Goal: Task Accomplishment & Management: Manage account settings

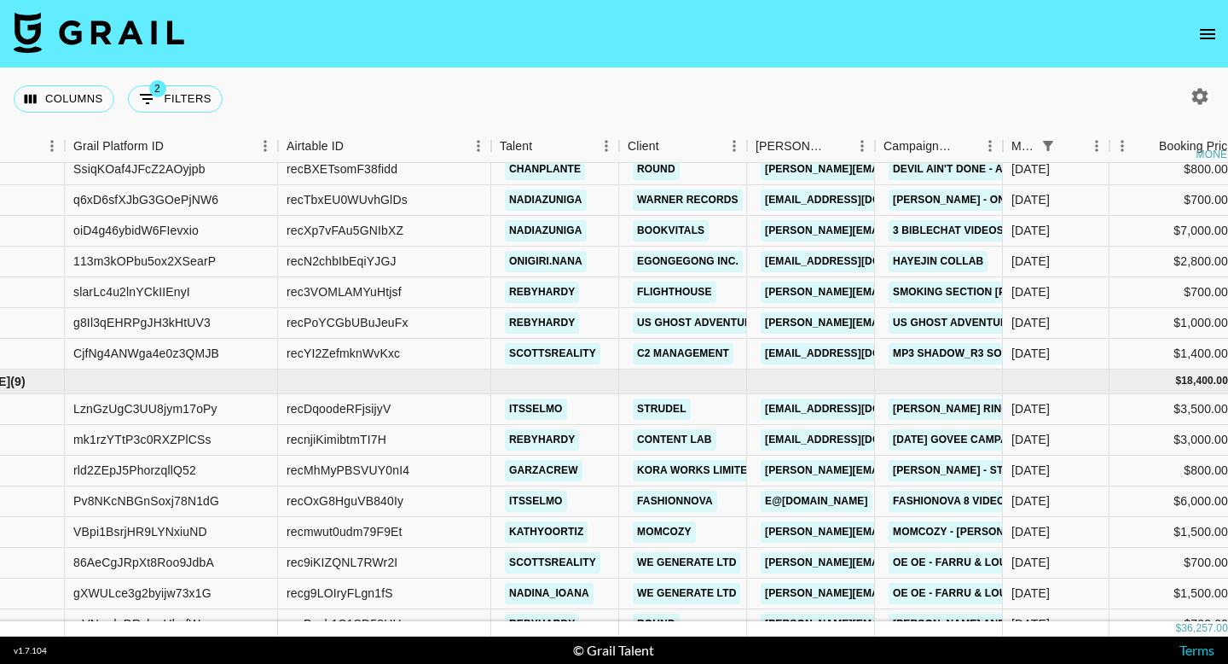
scroll to position [144, 76]
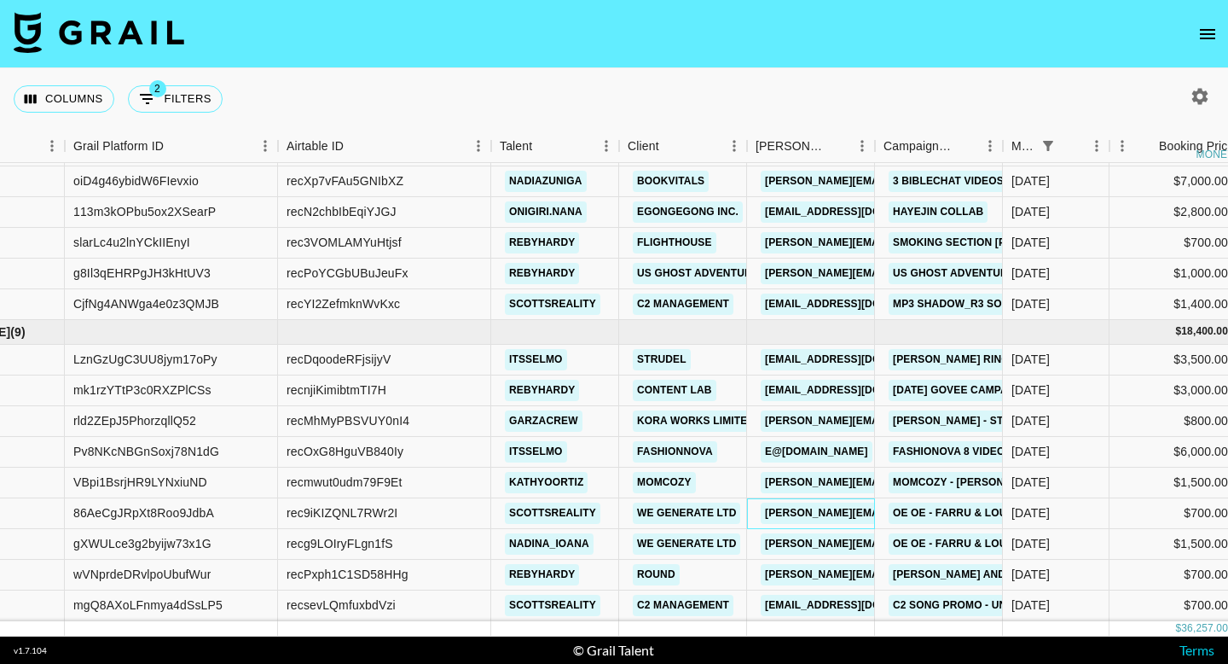
click at [749, 508] on div "[PERSON_NAME][EMAIL_ADDRESS][DOMAIN_NAME]" at bounding box center [811, 513] width 128 height 31
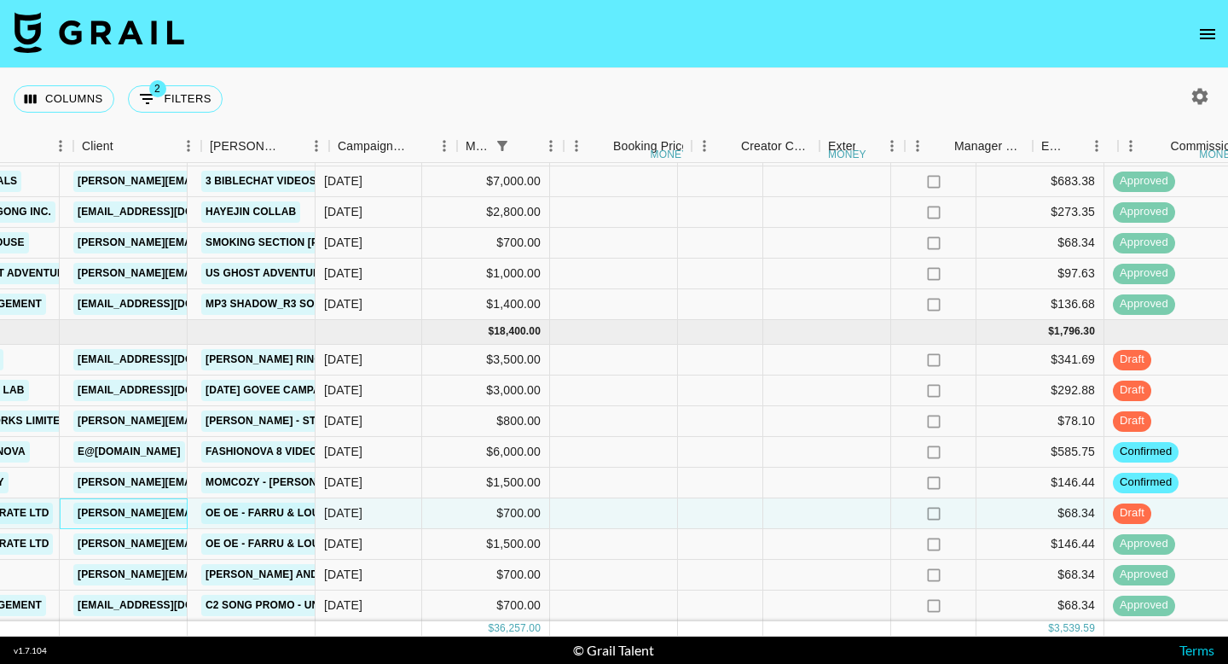
scroll to position [144, 1108]
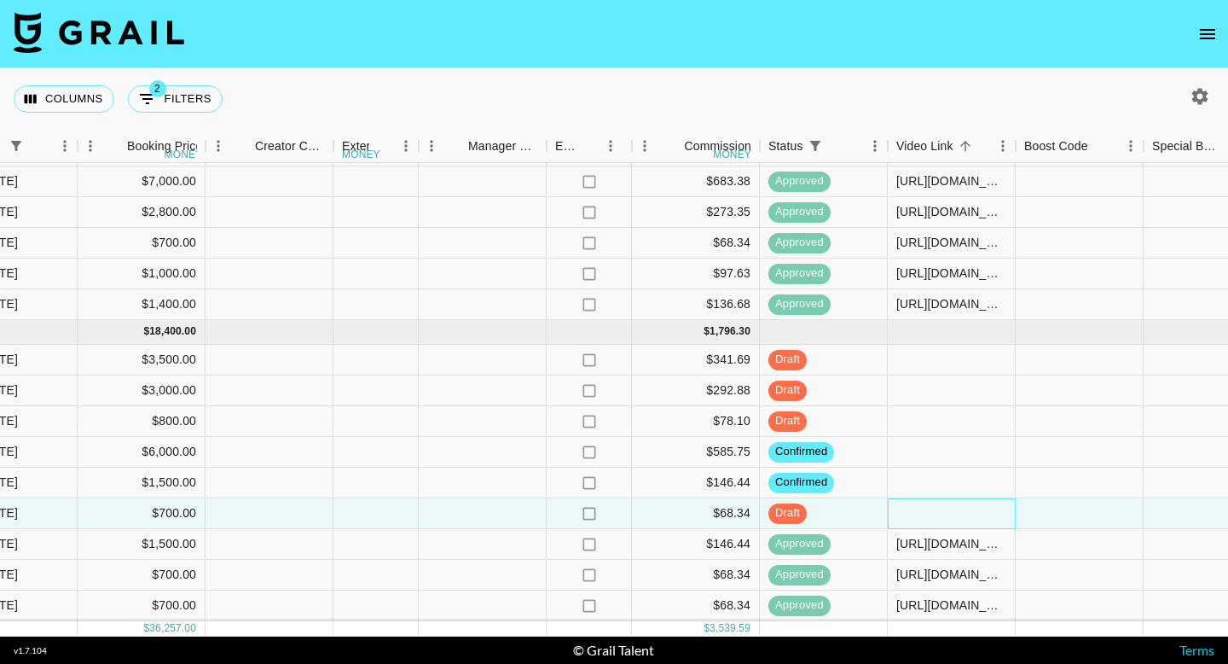
click at [966, 515] on div at bounding box center [952, 513] width 128 height 31
type input "[URL][DOMAIN_NAME]"
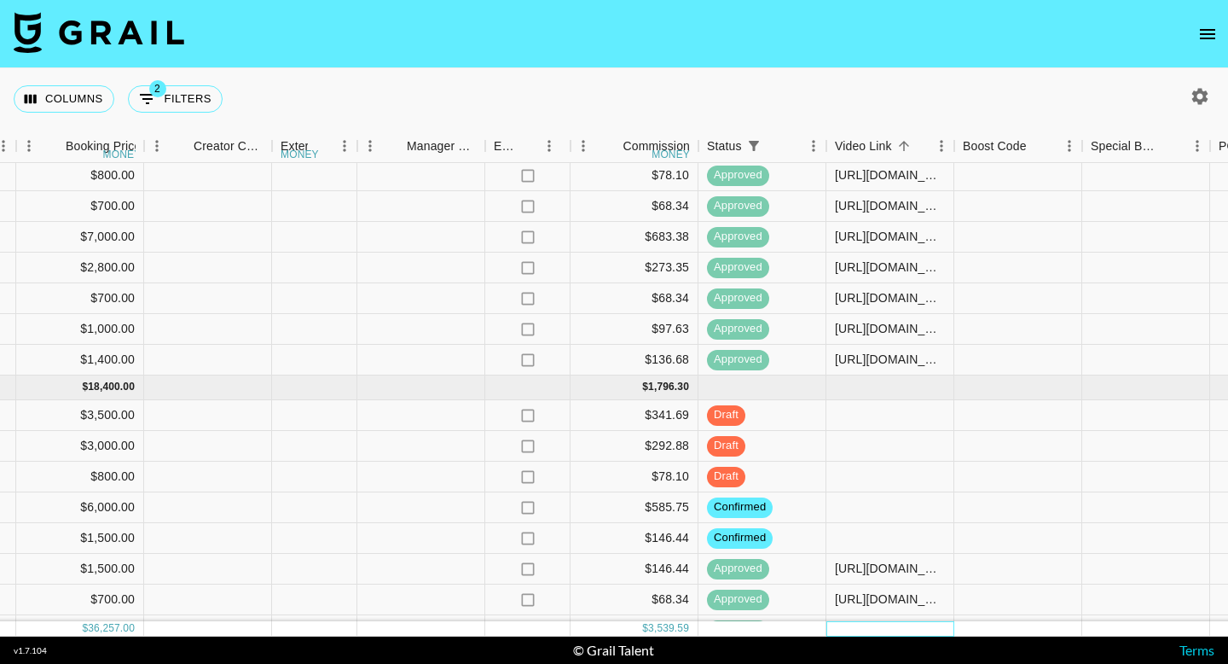
scroll to position [144, 1169]
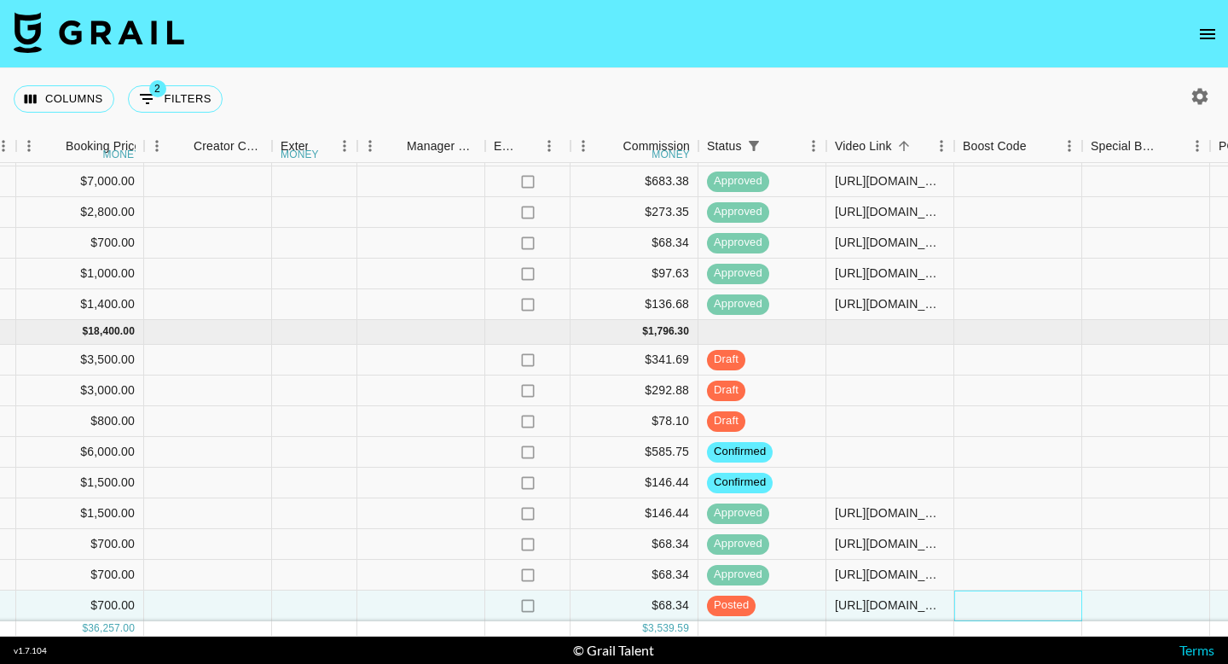
click at [1053, 603] on div at bounding box center [1018, 605] width 128 height 31
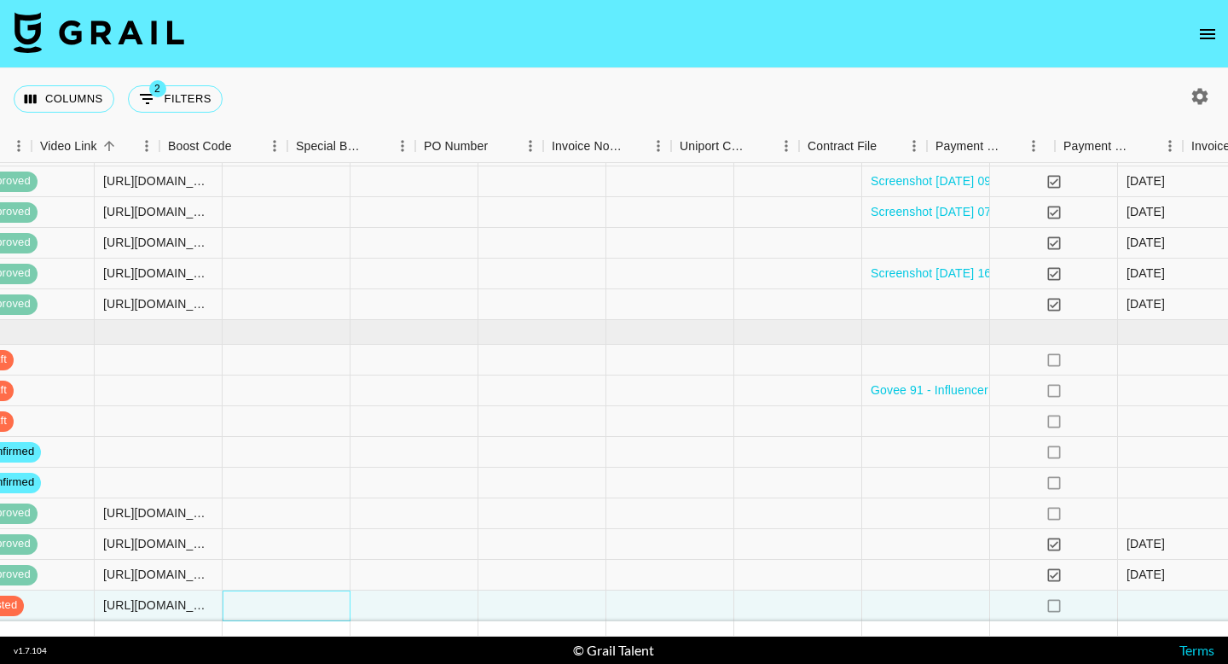
scroll to position [144, 2115]
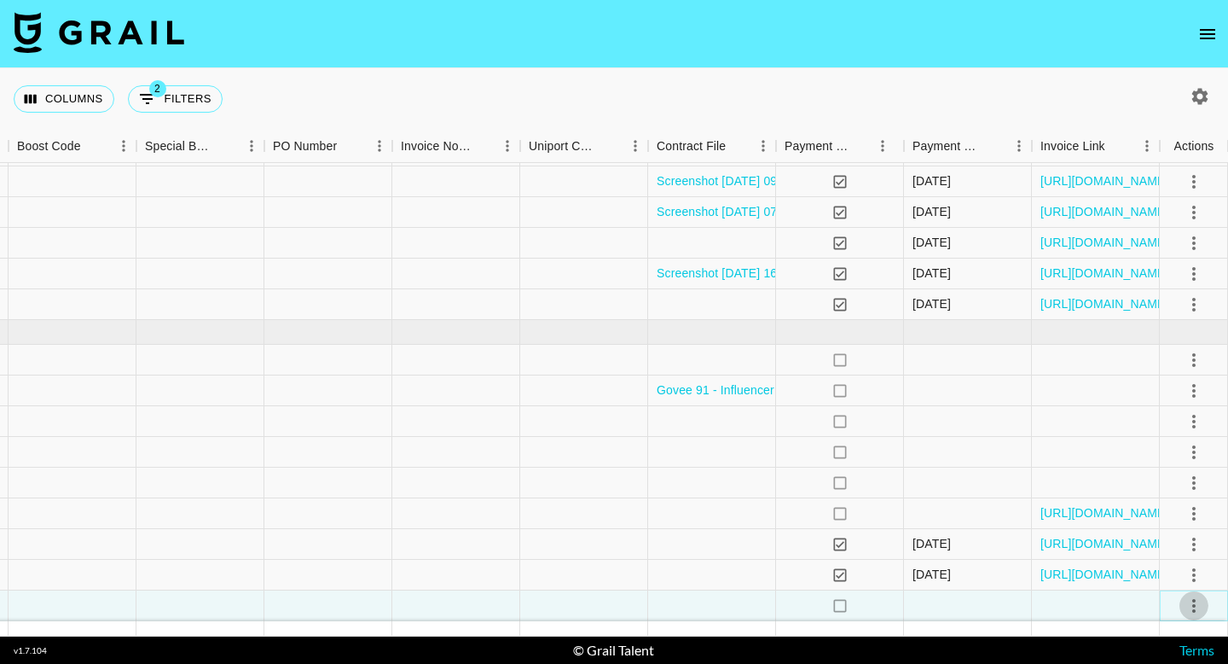
click at [1185, 601] on icon "select merge strategy" at bounding box center [1194, 605] width 20 height 20
click at [1166, 567] on div "Approve" at bounding box center [1157, 569] width 52 height 20
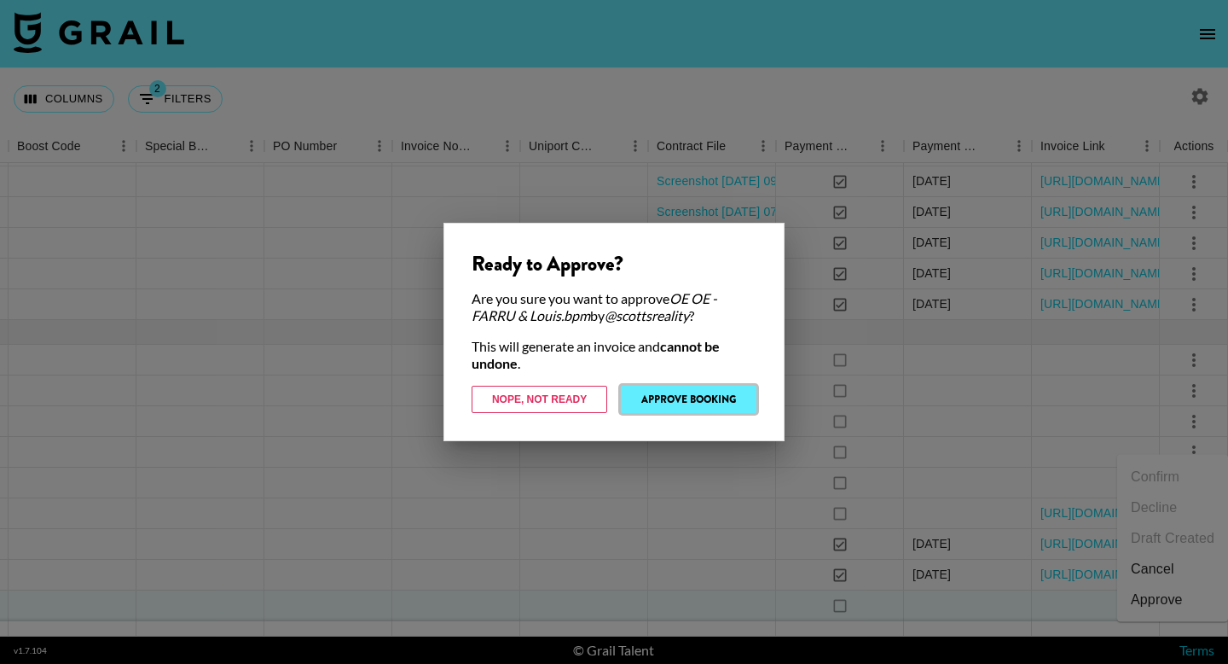
click at [682, 401] on button "Approve Booking" at bounding box center [689, 398] width 136 height 27
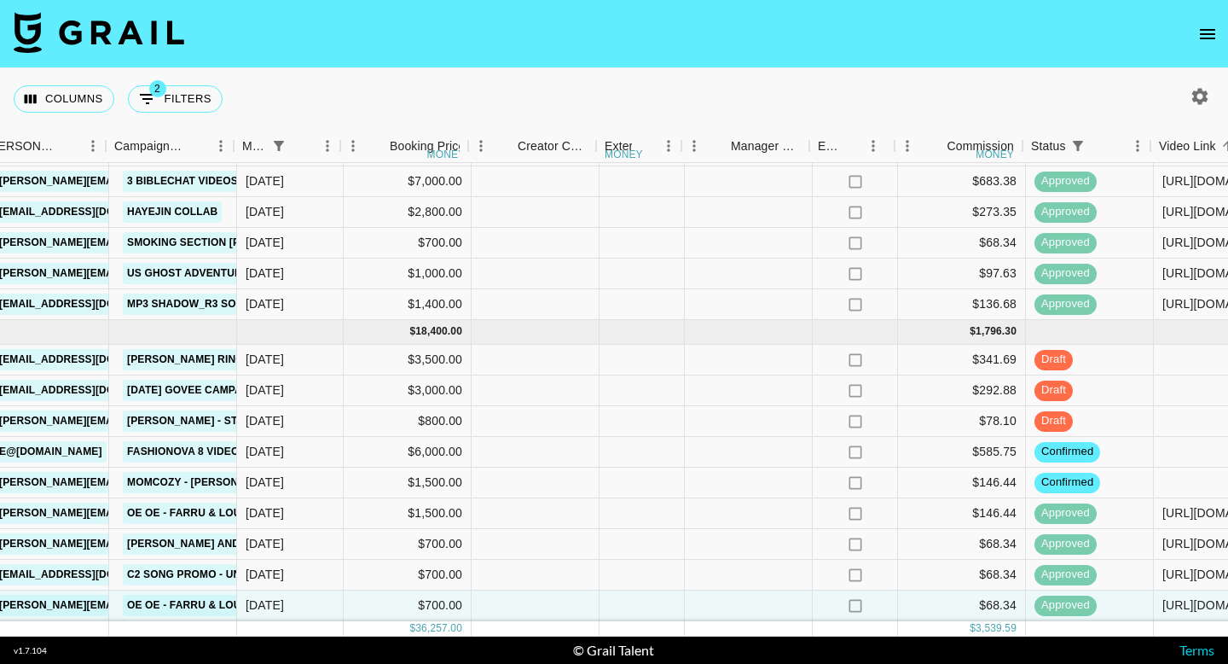
scroll to position [144, 822]
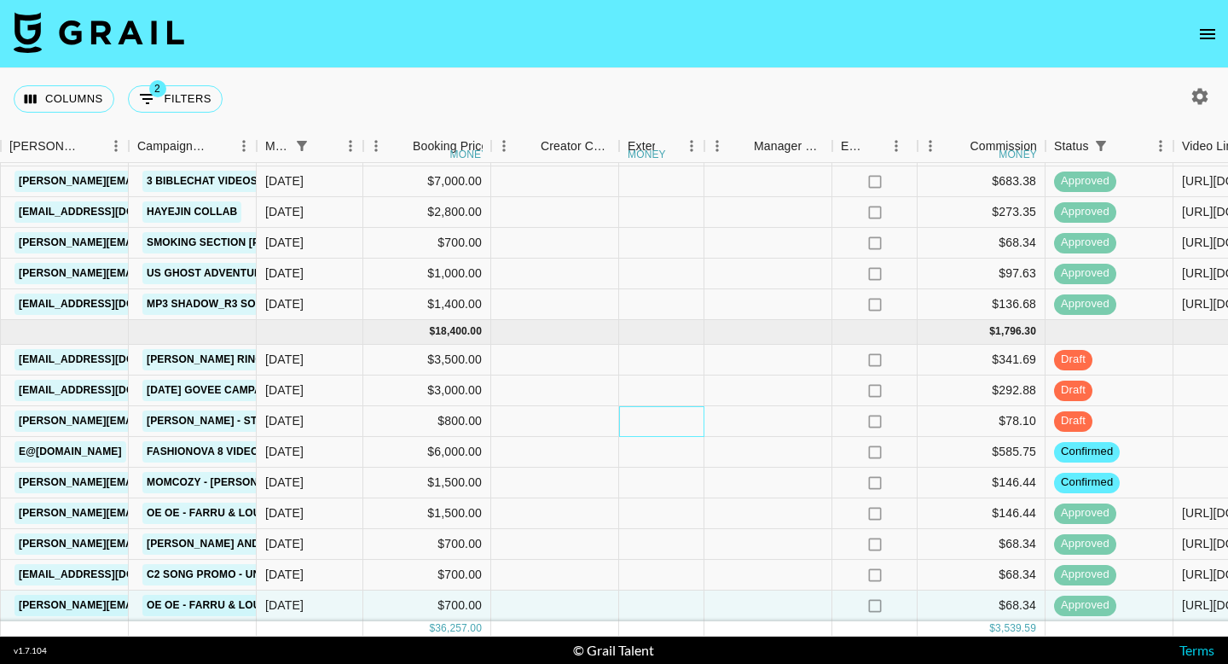
click at [700, 408] on div at bounding box center [661, 421] width 85 height 31
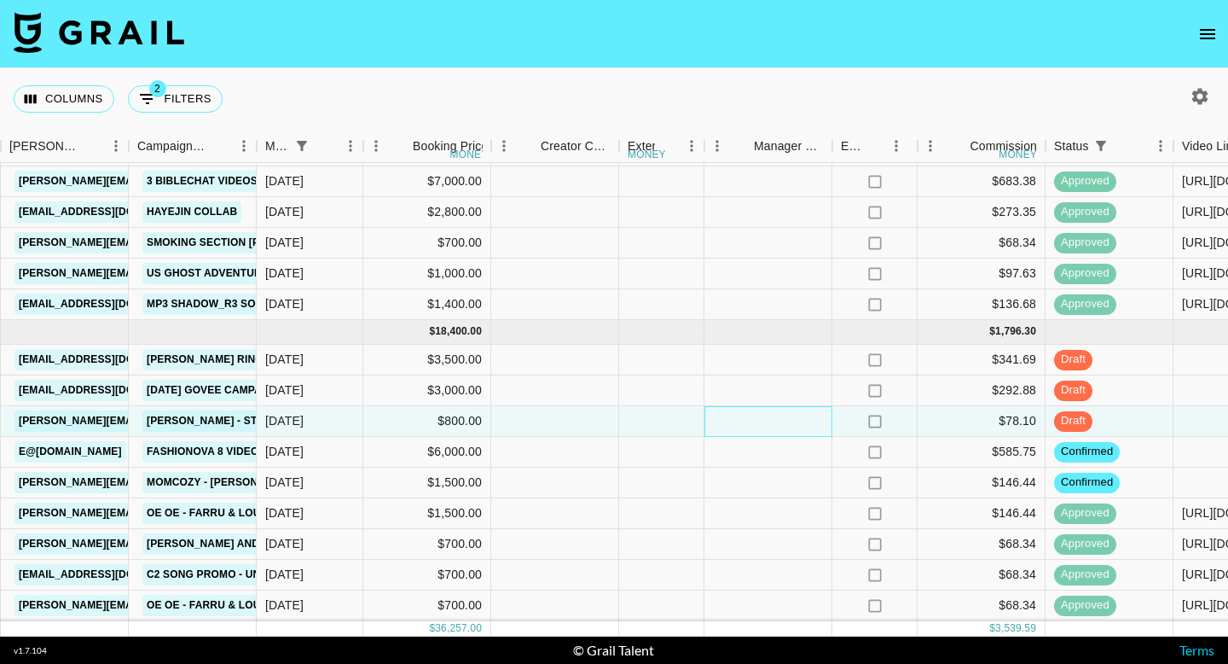
click at [751, 419] on div at bounding box center [768, 421] width 128 height 31
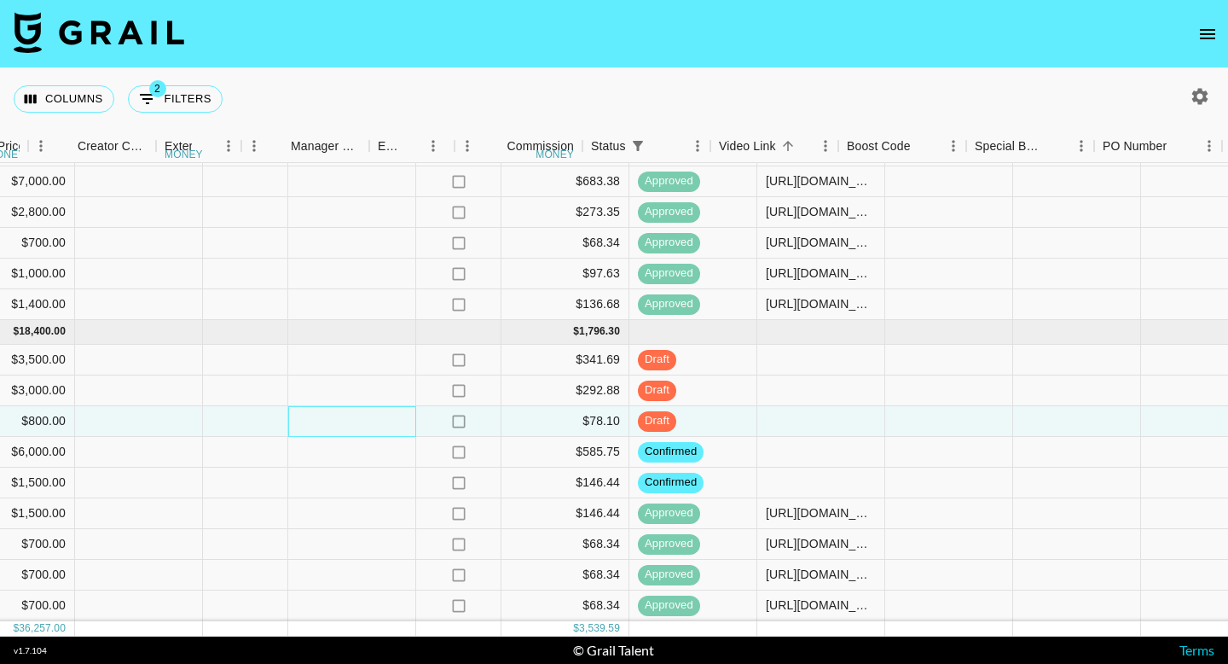
scroll to position [144, 1285]
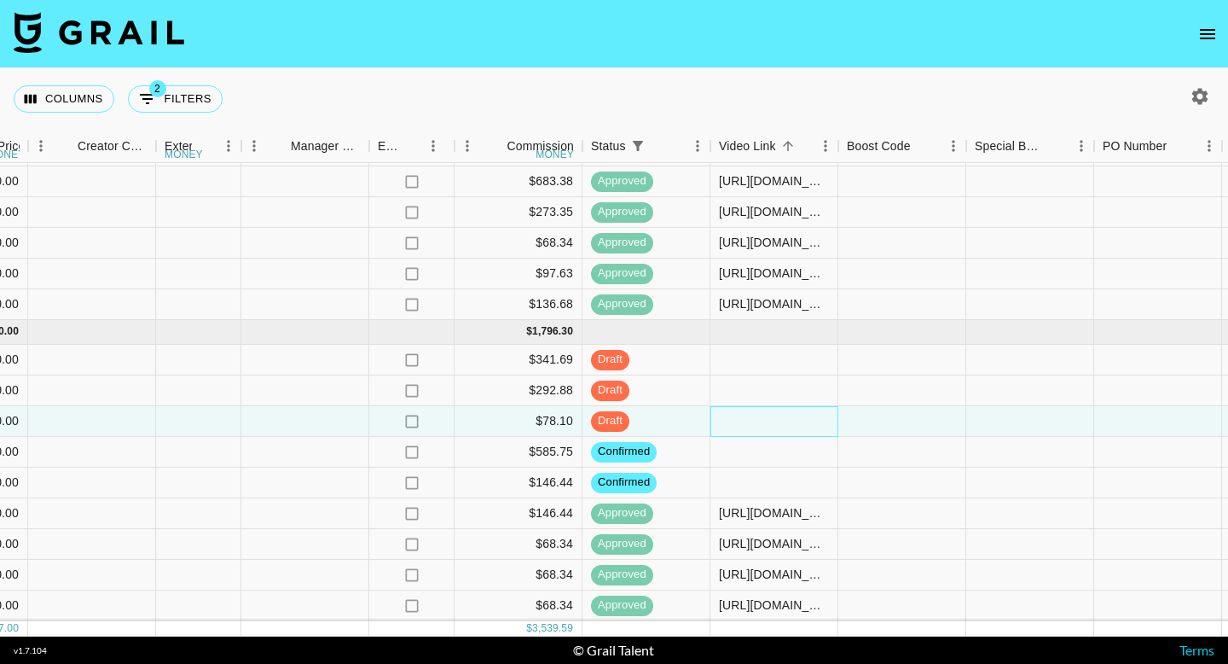
click at [774, 420] on div at bounding box center [774, 421] width 128 height 31
type input "[URL][DOMAIN_NAME]"
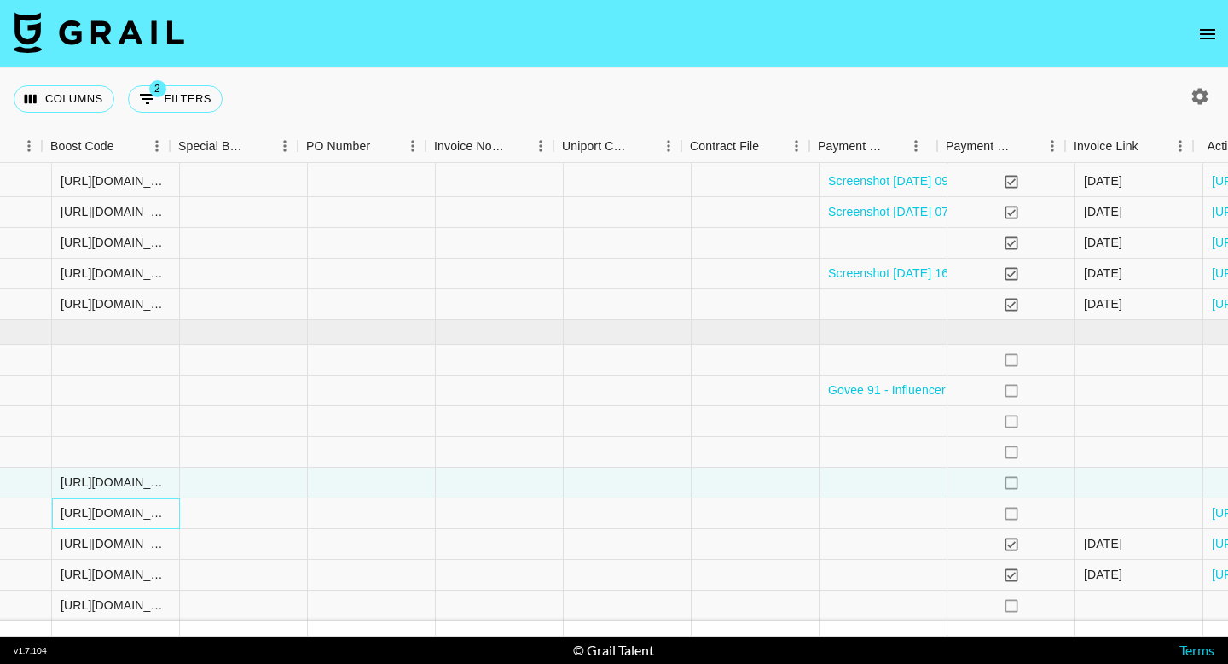
scroll to position [144, 2115]
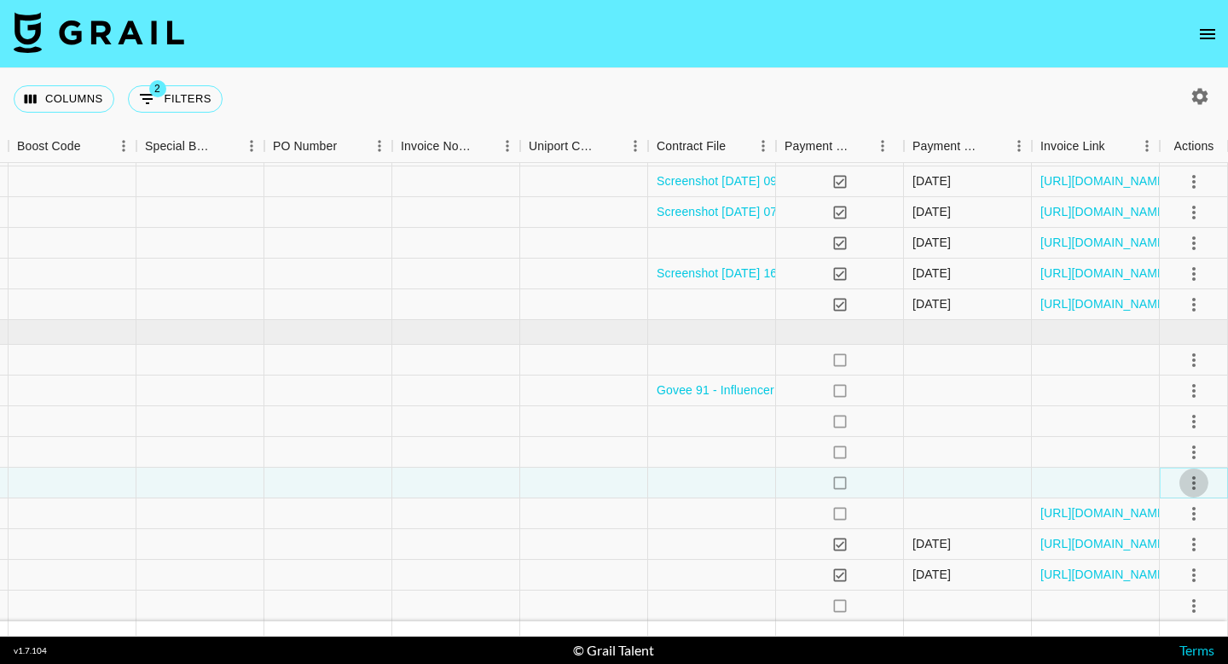
click at [1185, 482] on icon "select merge strategy" at bounding box center [1194, 482] width 20 height 20
click at [1163, 443] on div "Approve" at bounding box center [1157, 446] width 52 height 20
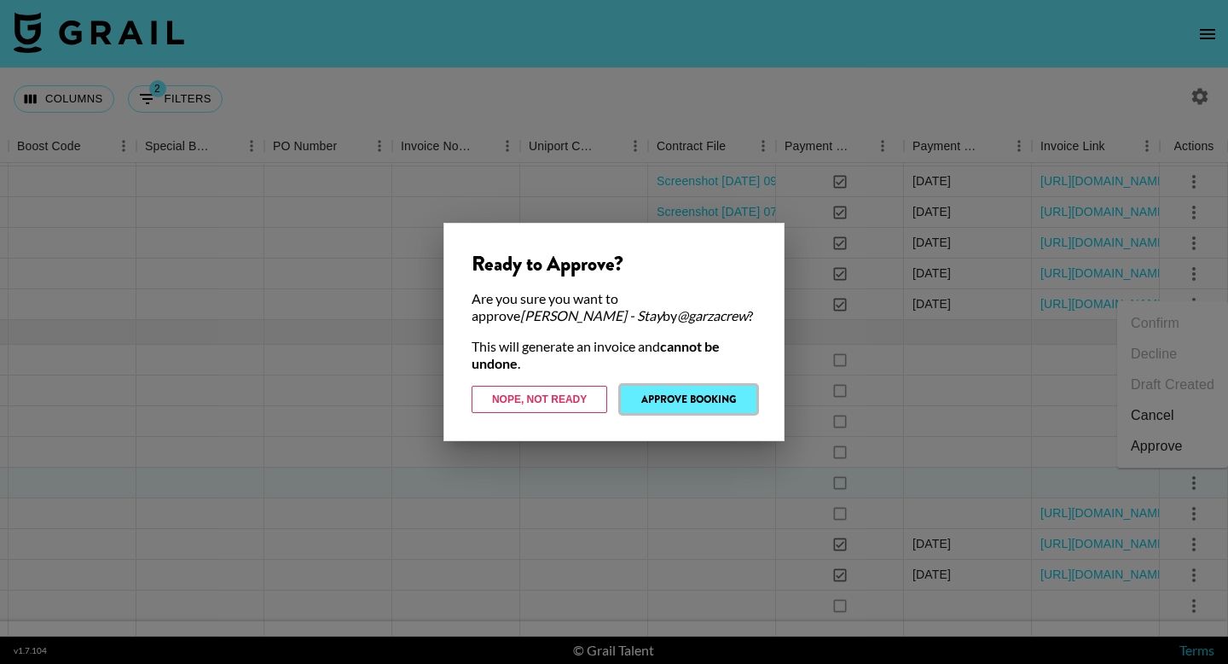
click at [652, 398] on button "Approve Booking" at bounding box center [689, 398] width 136 height 27
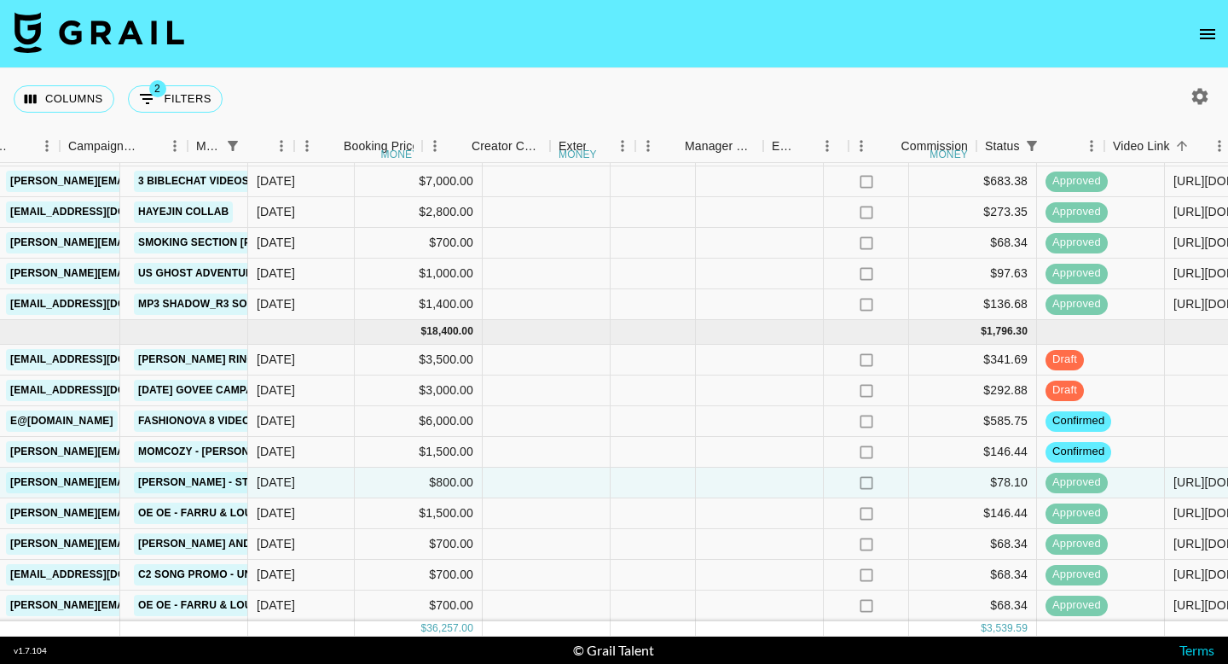
scroll to position [144, 731]
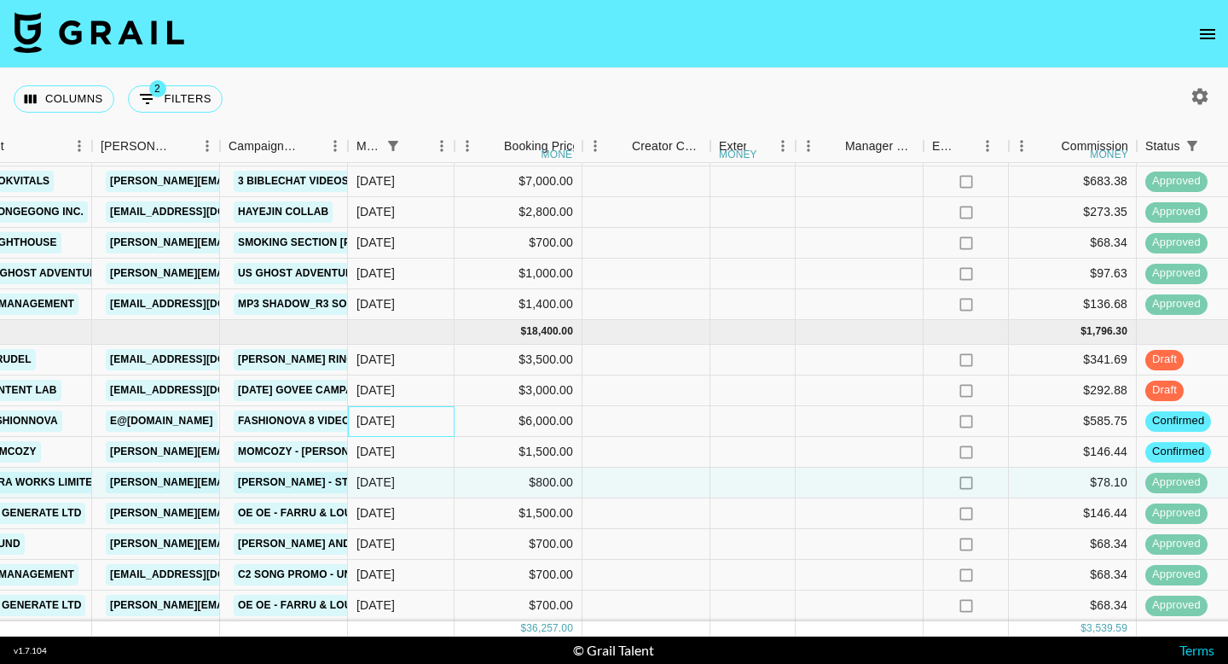
click at [391, 417] on div "[DATE]" at bounding box center [375, 420] width 38 height 17
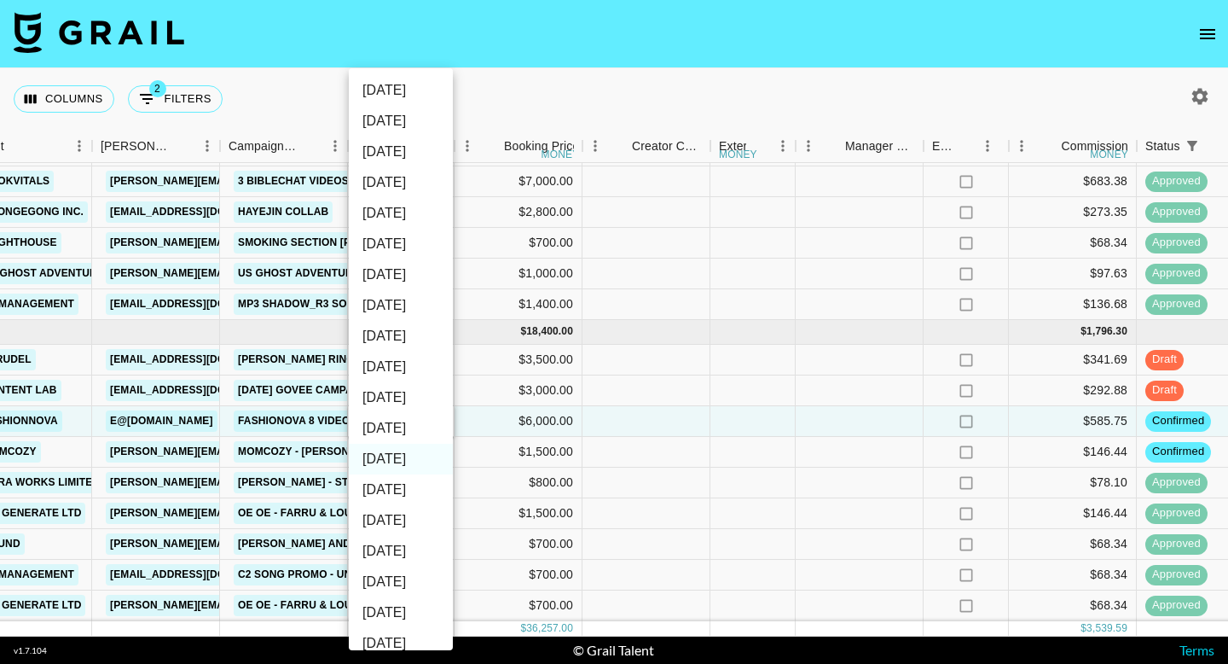
click at [414, 426] on li "[DATE]" at bounding box center [401, 428] width 104 height 31
type input "[DATE]"
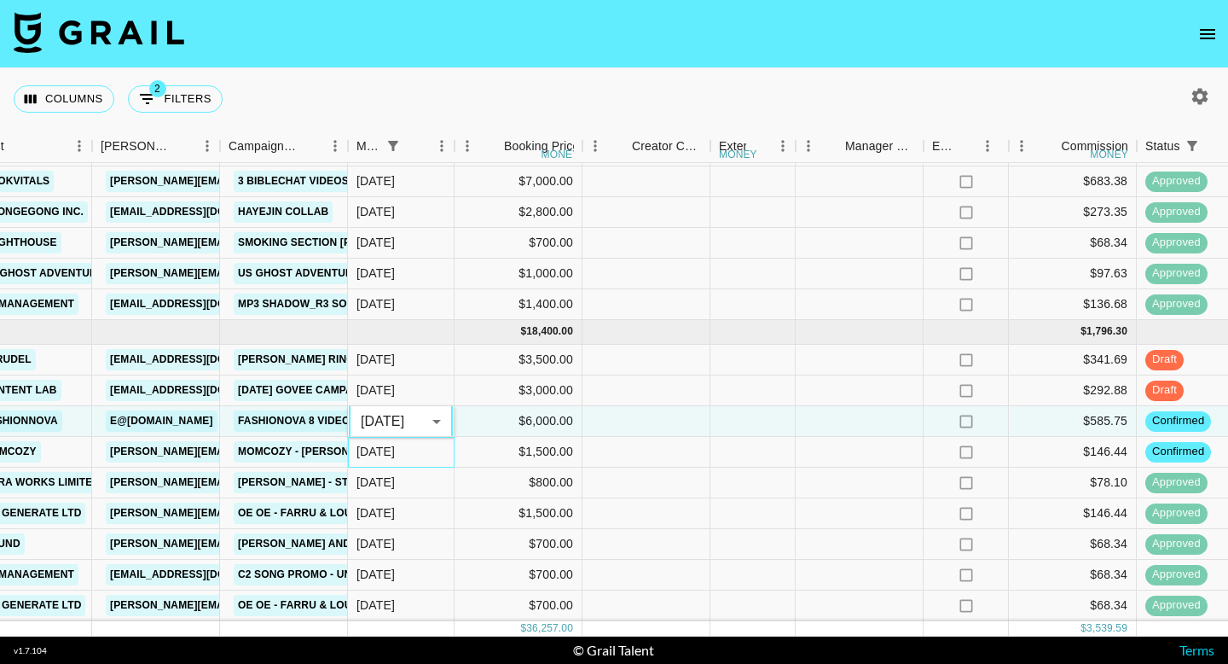
click at [402, 444] on div "[DATE]" at bounding box center [401, 452] width 107 height 31
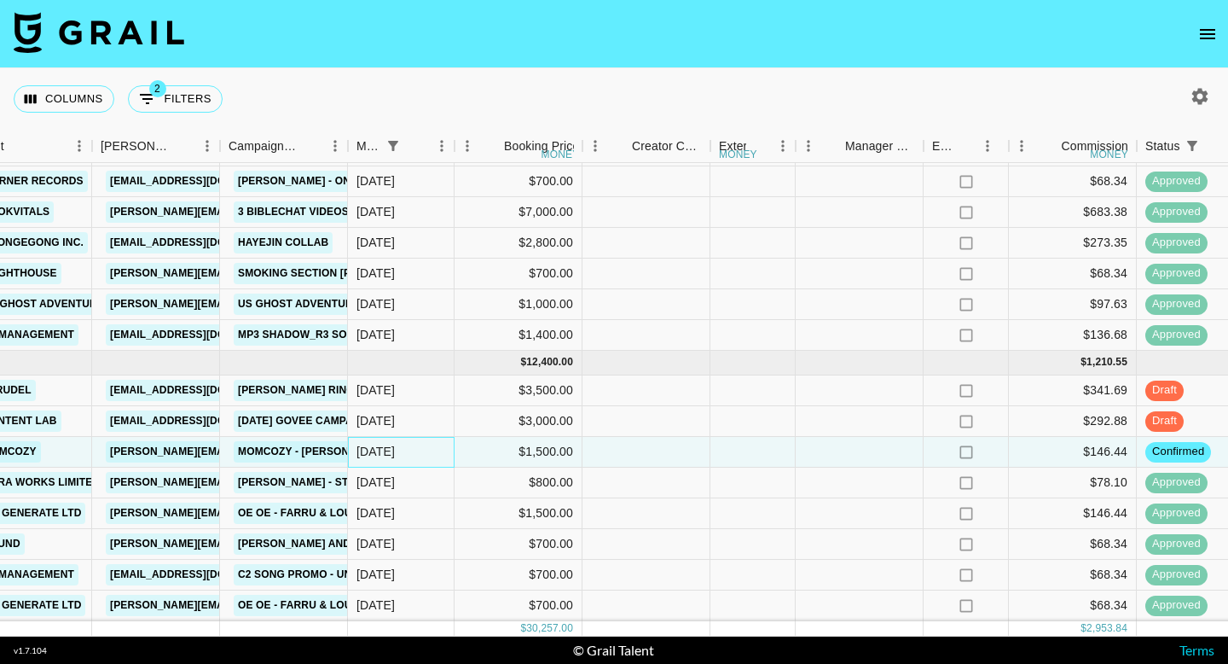
scroll to position [0, 731]
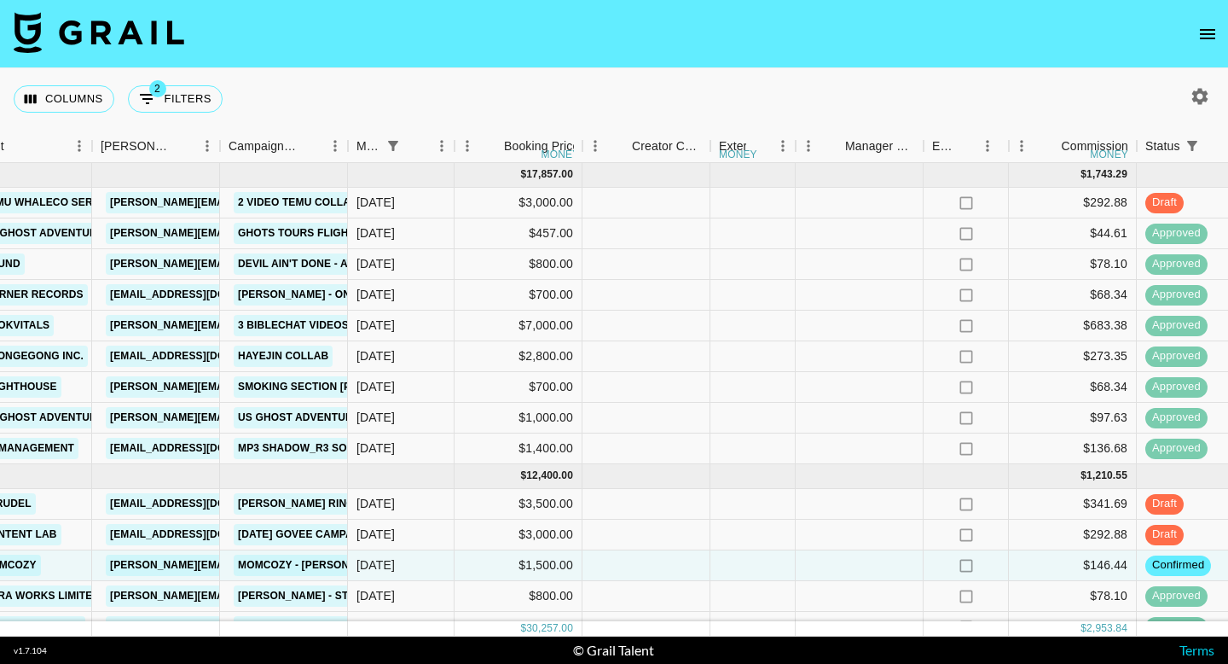
click at [1204, 27] on icon "open drawer" at bounding box center [1207, 34] width 20 height 20
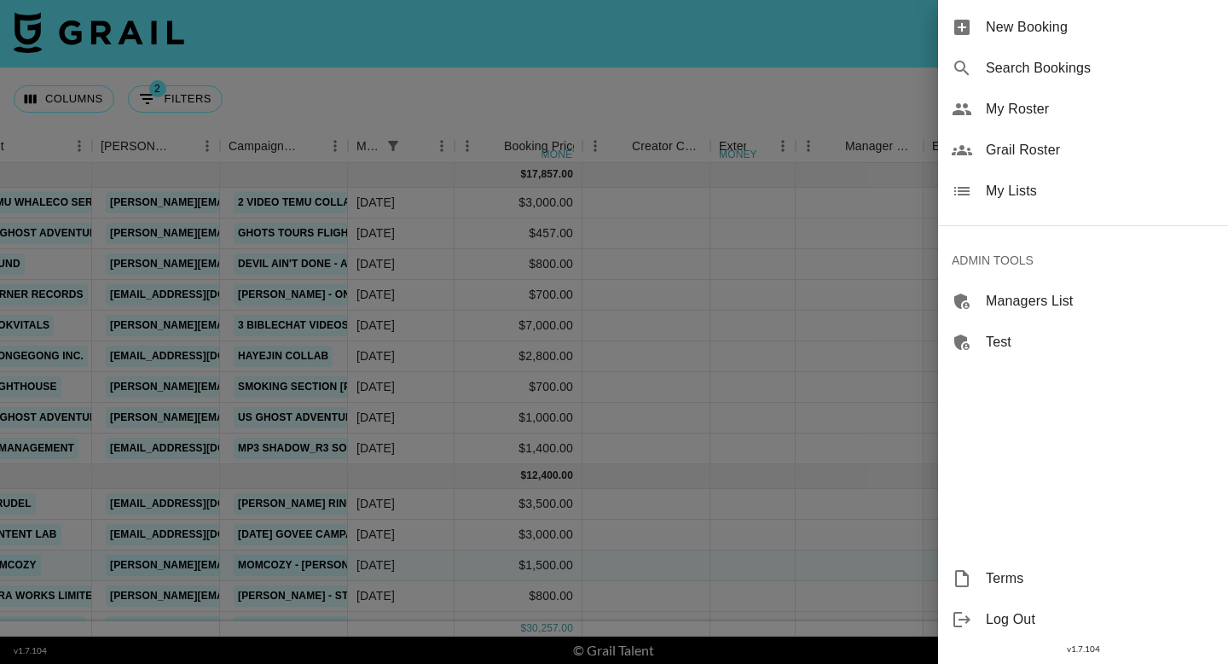
click at [1049, 153] on span "Grail Roster" at bounding box center [1100, 150] width 229 height 20
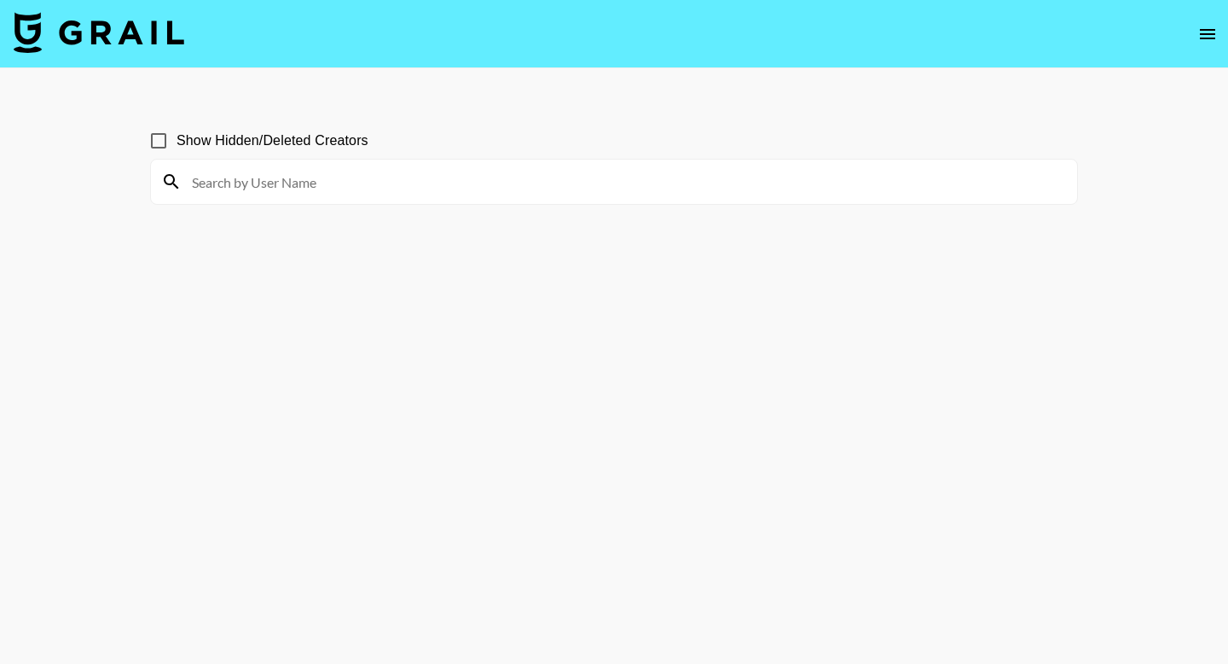
click at [1200, 36] on icon "open drawer" at bounding box center [1207, 34] width 20 height 20
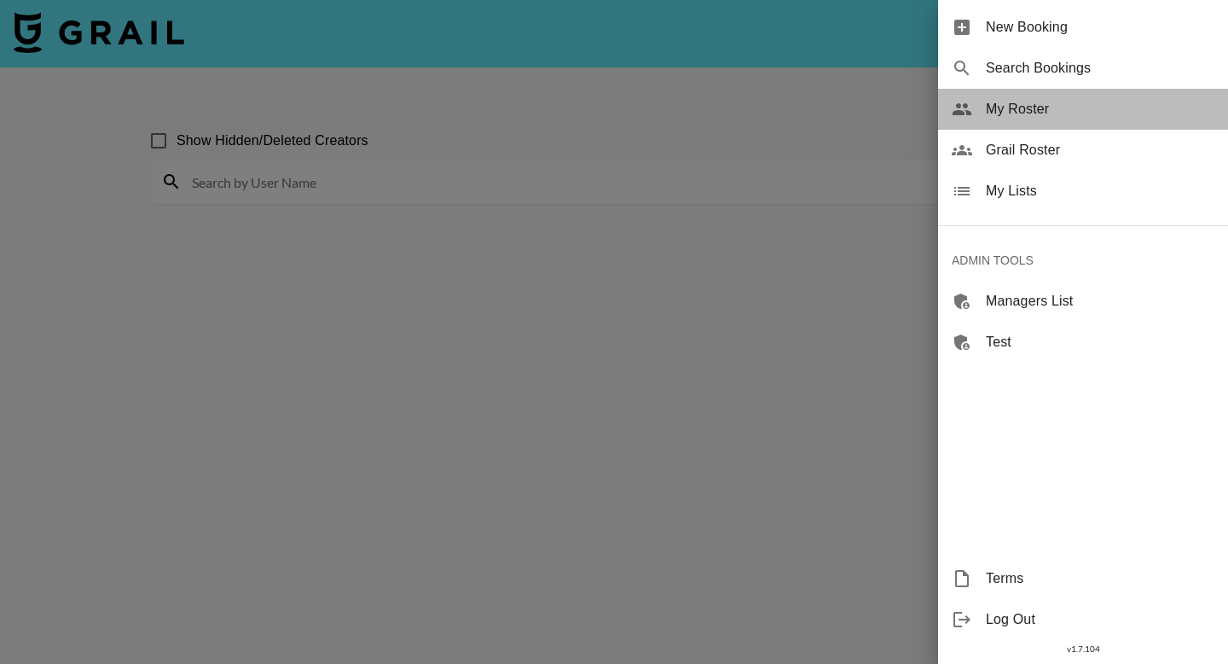
click at [1045, 103] on span "My Roster" at bounding box center [1100, 109] width 229 height 20
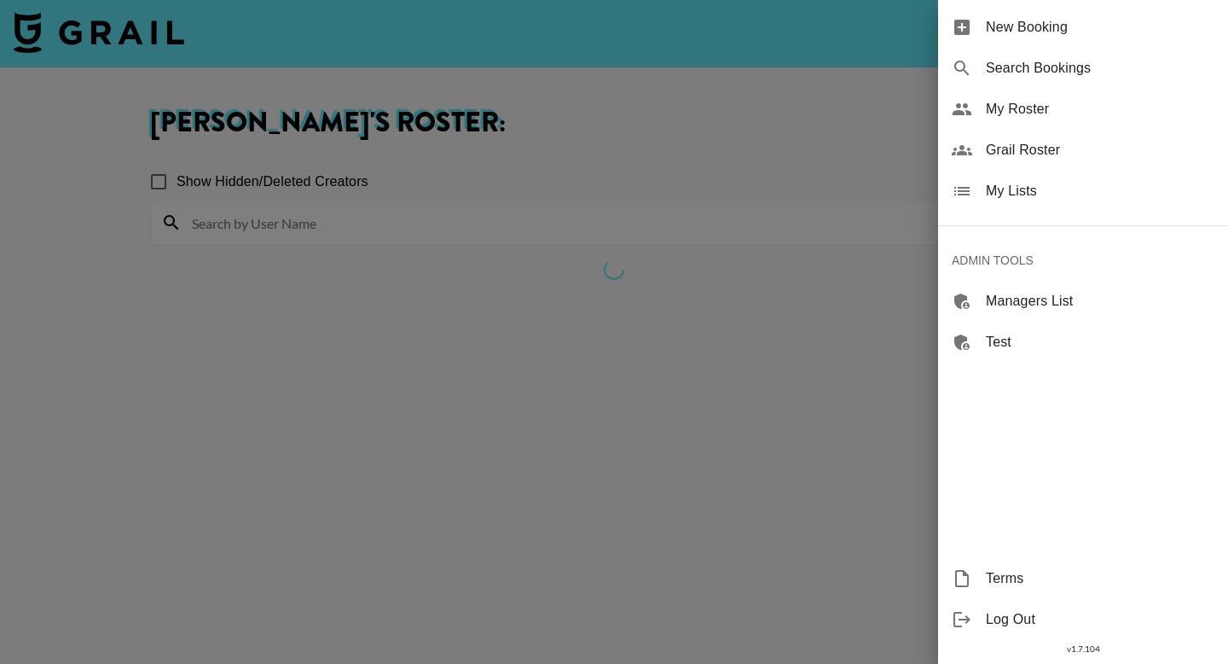
click at [612, 97] on div at bounding box center [614, 332] width 1228 height 664
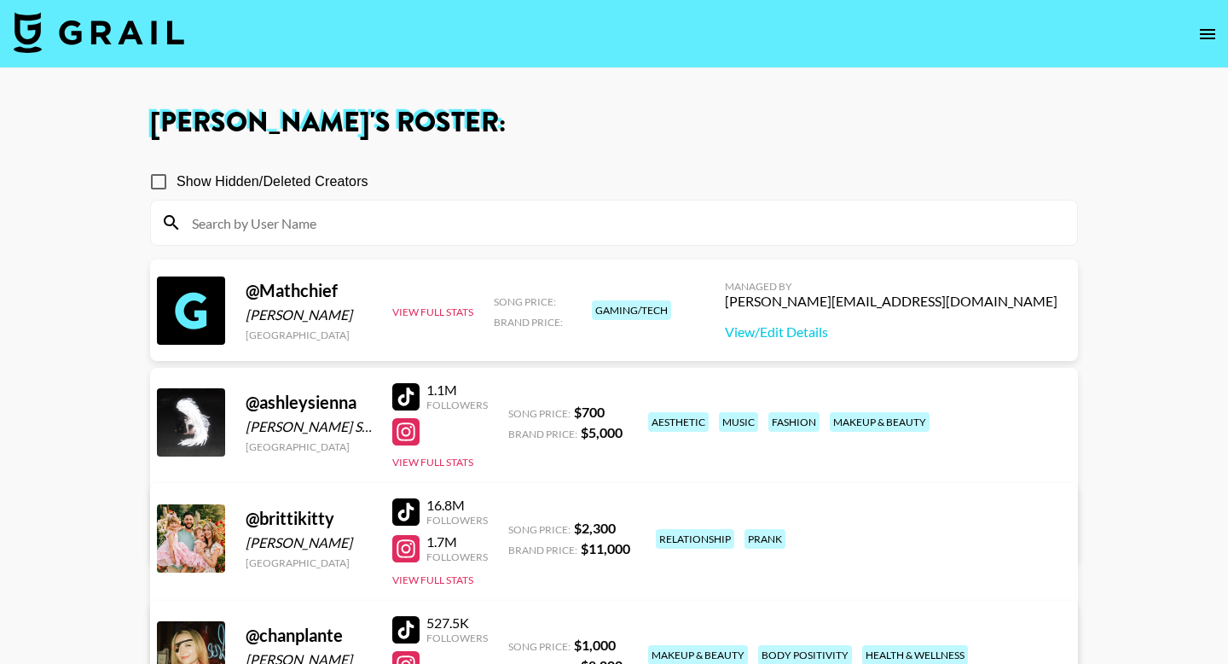
click at [500, 214] on input at bounding box center [624, 222] width 885 height 27
paste input "cuteasssxymf"
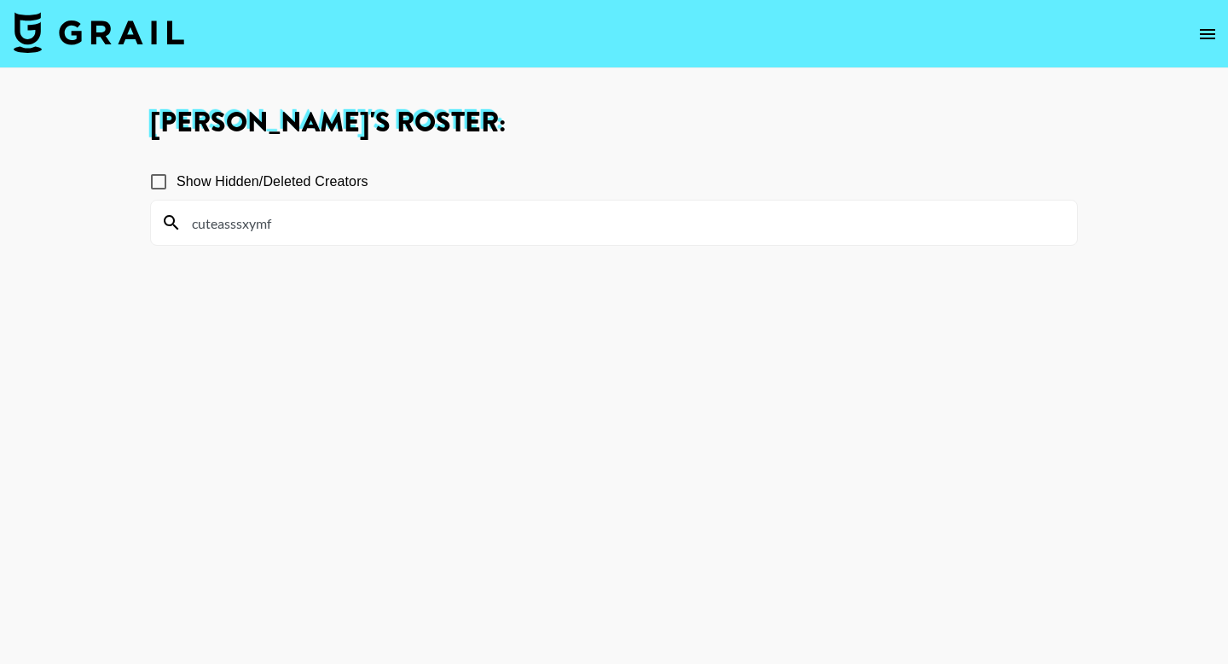
click at [1214, 26] on icon "open drawer" at bounding box center [1207, 34] width 20 height 20
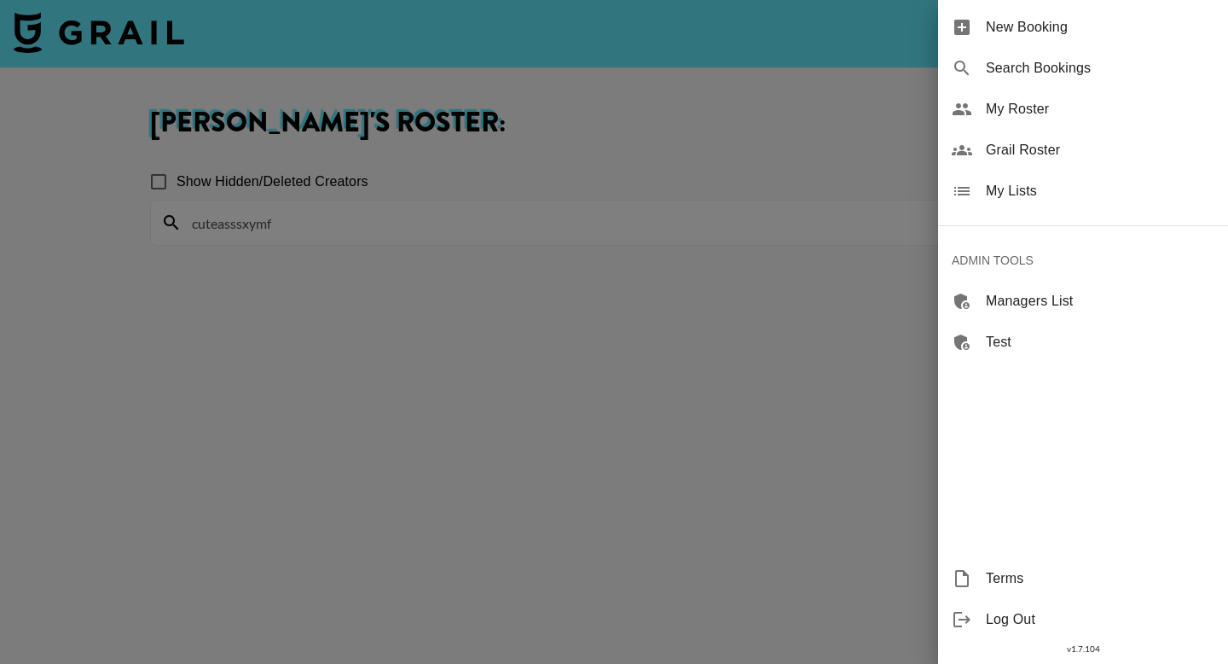
click at [1026, 141] on span "Grail Roster" at bounding box center [1100, 150] width 229 height 20
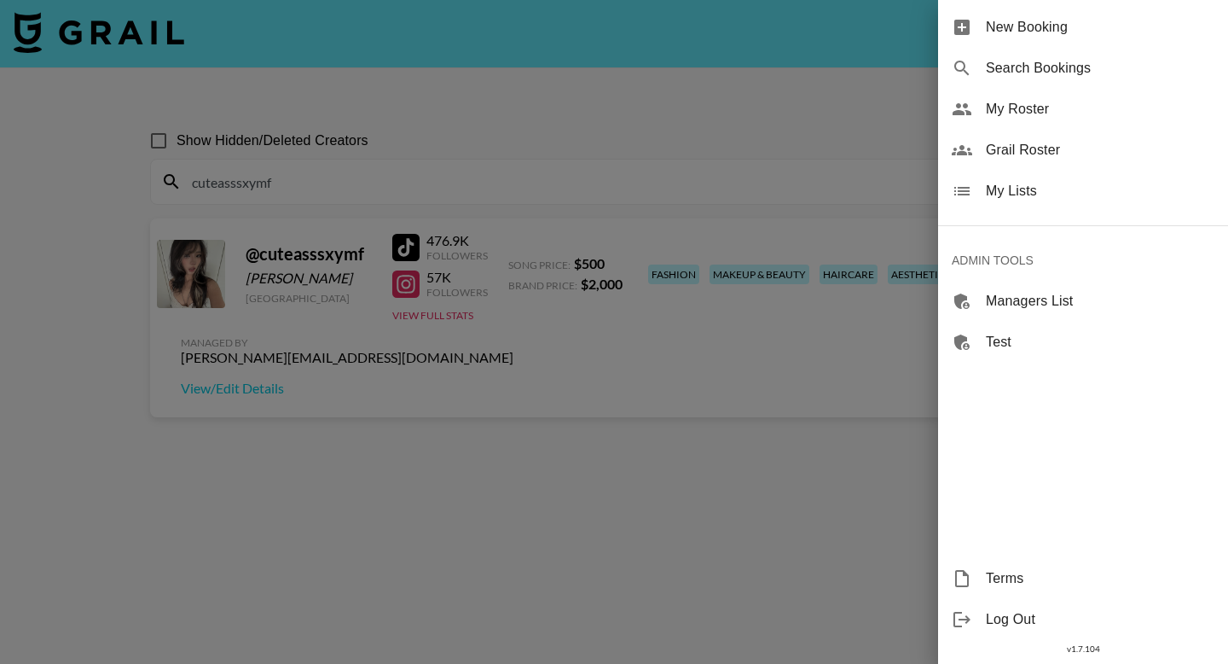
click at [732, 78] on div at bounding box center [614, 332] width 1228 height 664
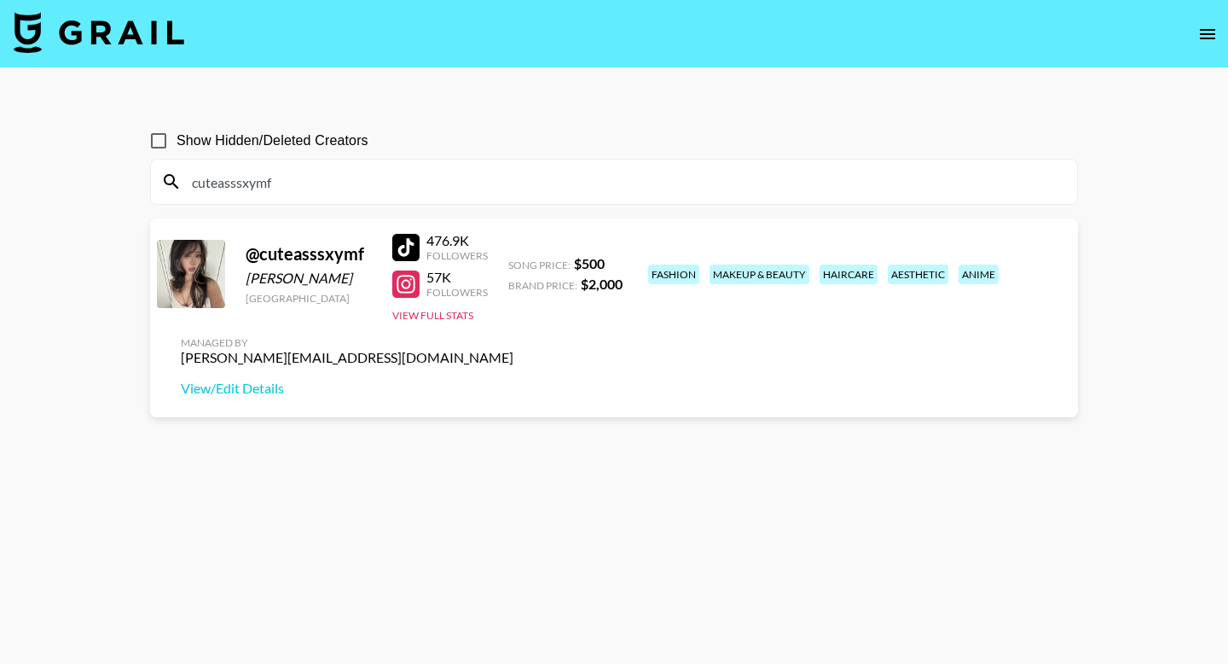
click at [287, 169] on input "cuteasssxymf" at bounding box center [624, 181] width 885 height 27
paste input "deadxsirius"
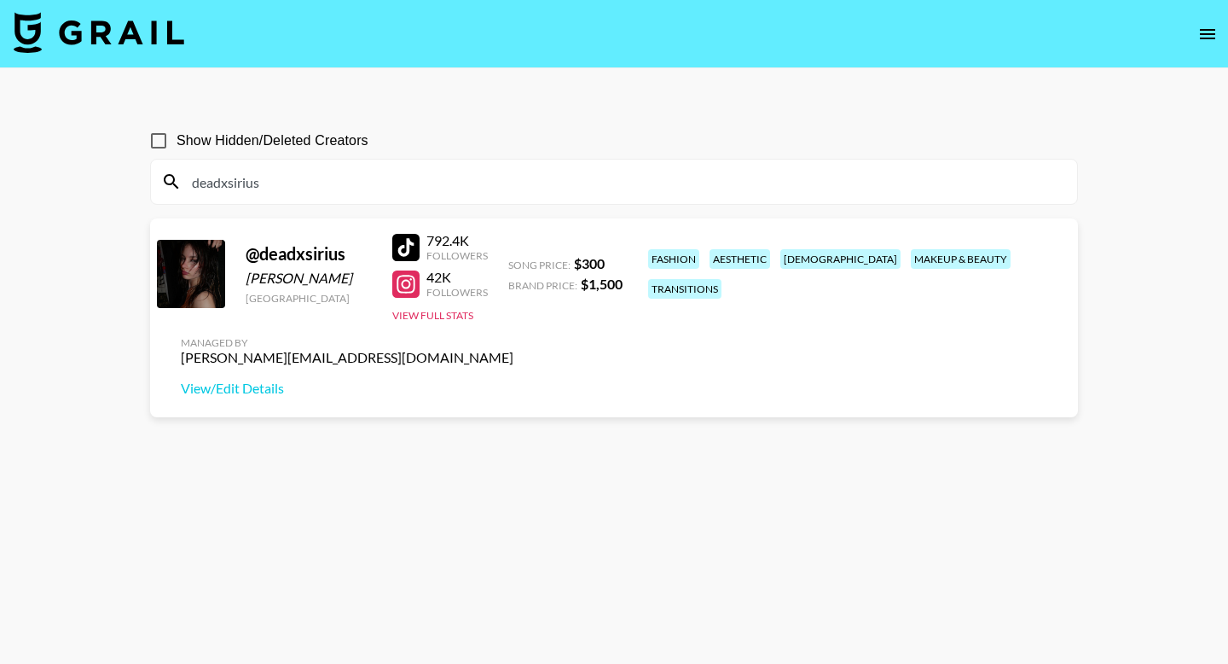
type input "deadxsirius"
click at [1218, 28] on button "open drawer" at bounding box center [1208, 34] width 34 height 34
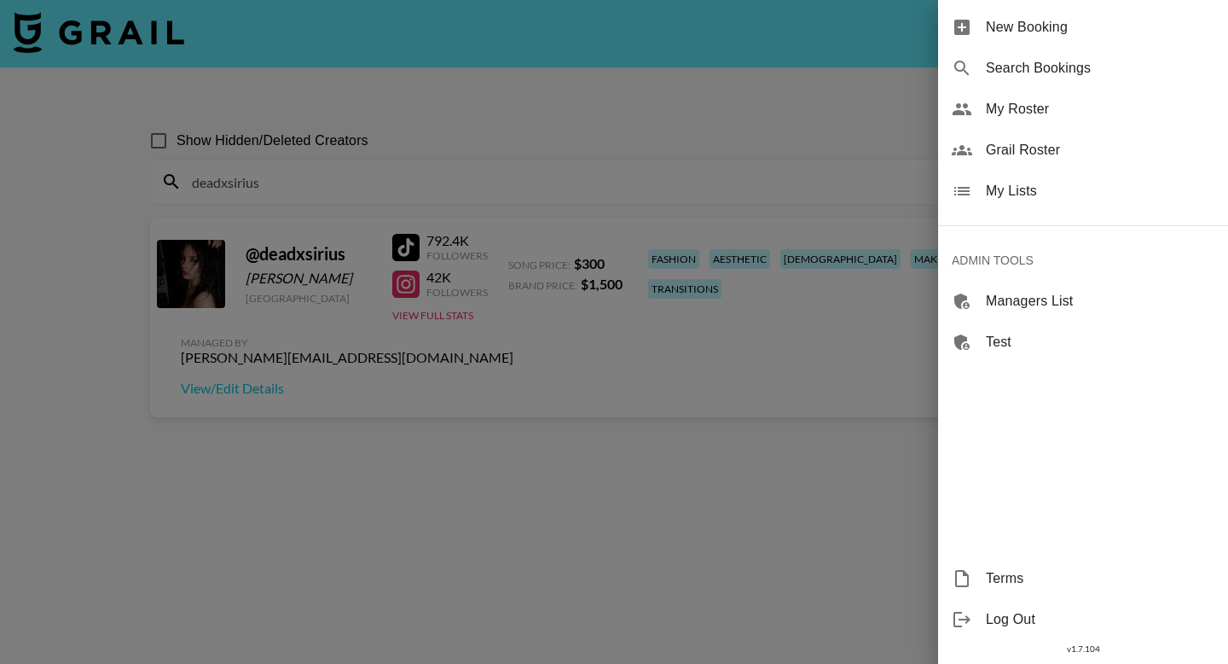
click at [1045, 113] on span "My Roster" at bounding box center [1100, 109] width 229 height 20
